Goal: Use online tool/utility: Use online tool/utility

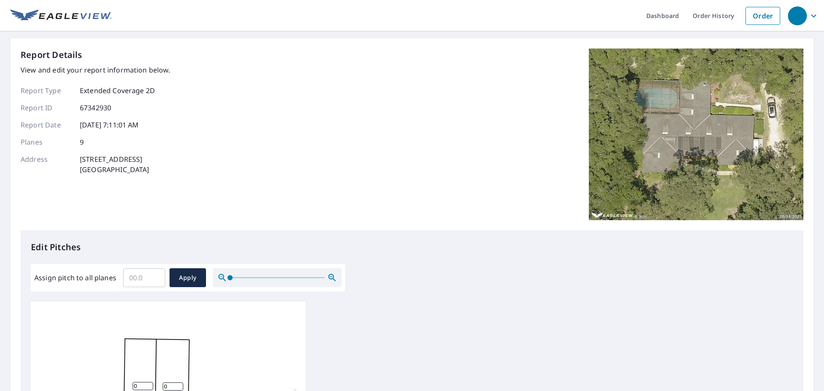
click at [135, 277] on input "Assign pitch to all planes" at bounding box center [144, 278] width 42 height 24
type input "3"
click at [170, 277] on button "Apply" at bounding box center [188, 277] width 36 height 19
type input "3"
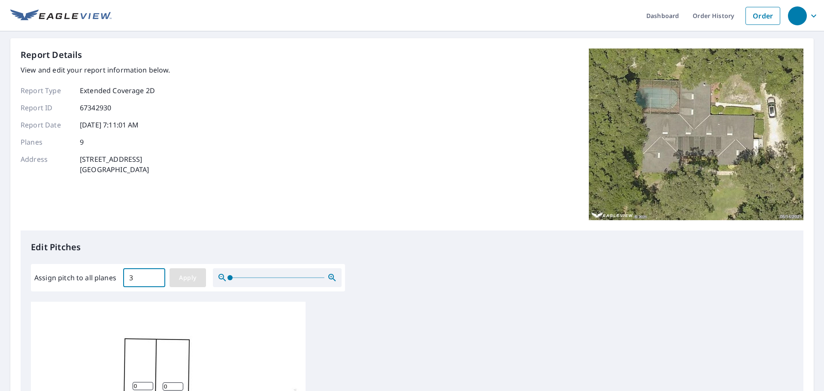
type input "3"
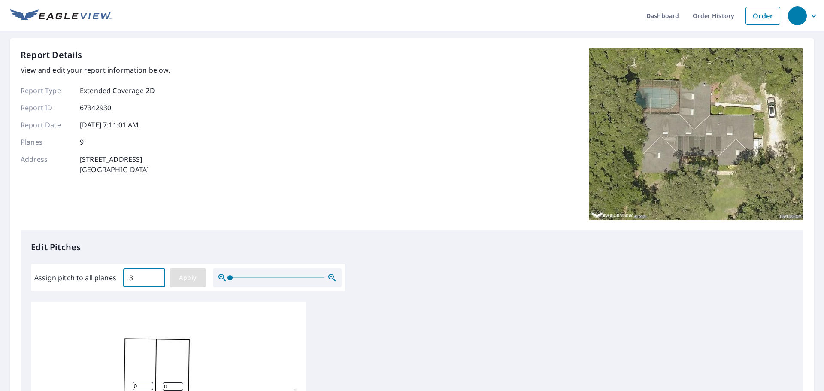
type input "3"
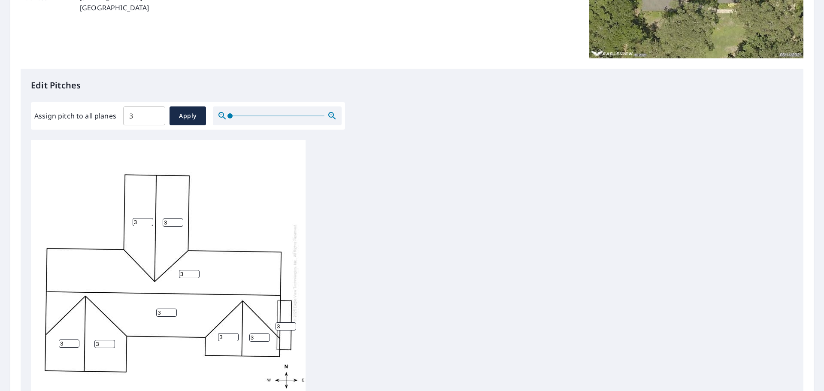
scroll to position [289, 0]
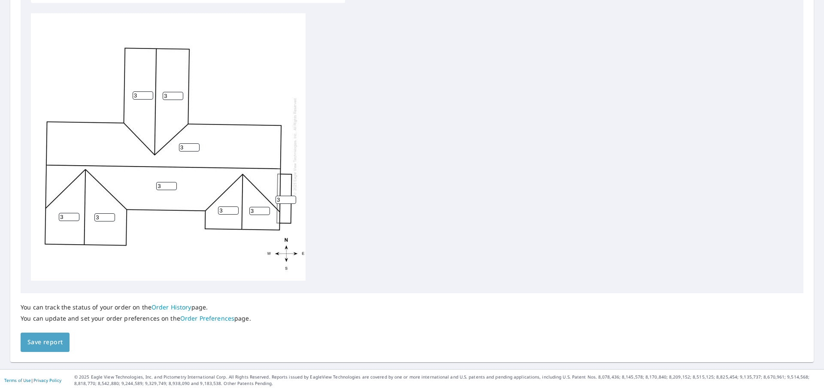
click at [43, 342] on span "Save report" at bounding box center [44, 342] width 35 height 11
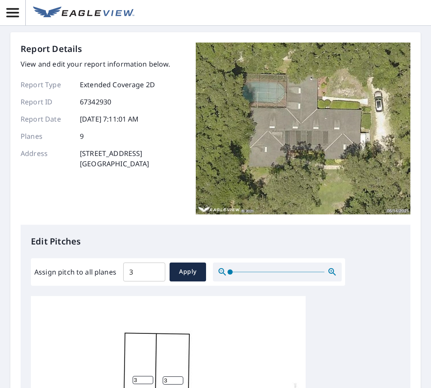
scroll to position [0, 0]
